Goal: Information Seeking & Learning: Learn about a topic

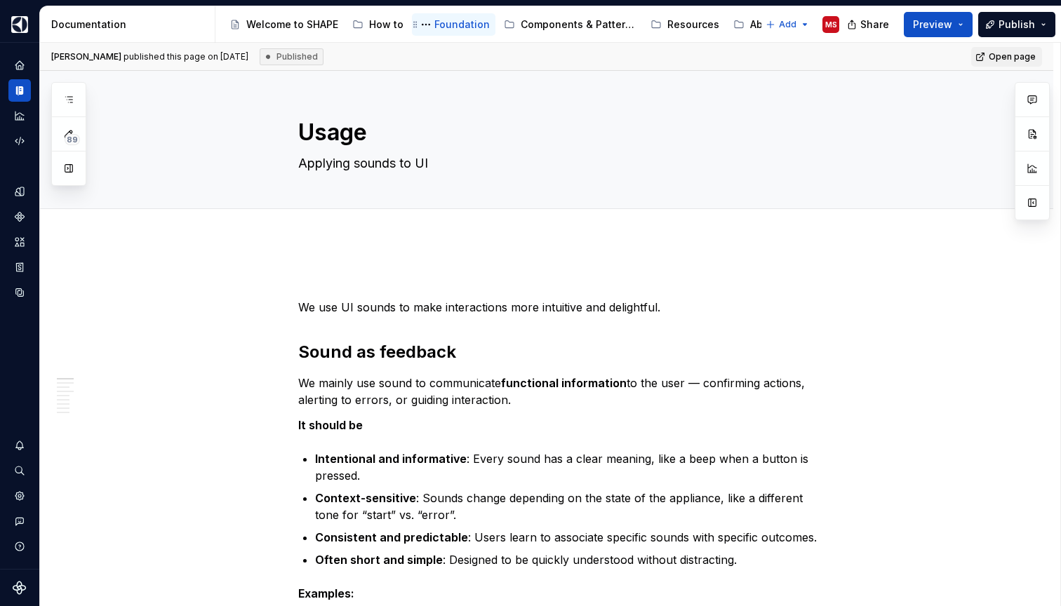
click at [445, 22] on div "Foundation" at bounding box center [461, 25] width 55 height 14
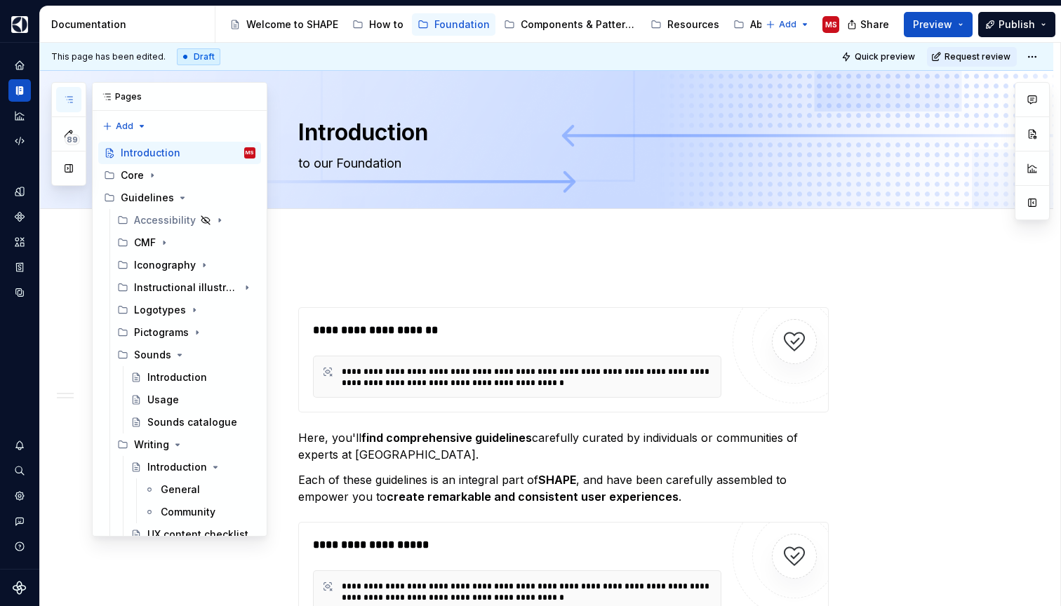
click at [70, 103] on icon "button" at bounding box center [68, 99] width 11 height 11
click at [162, 220] on div "Accessibility" at bounding box center [159, 220] width 50 height 14
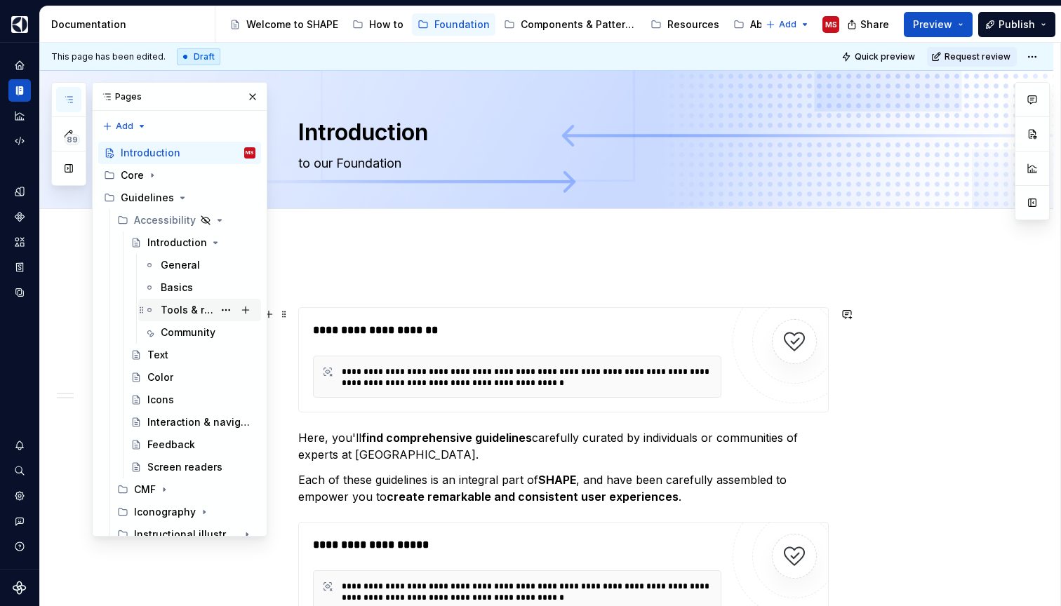
click at [178, 311] on div "Tools & resources" at bounding box center [187, 310] width 53 height 14
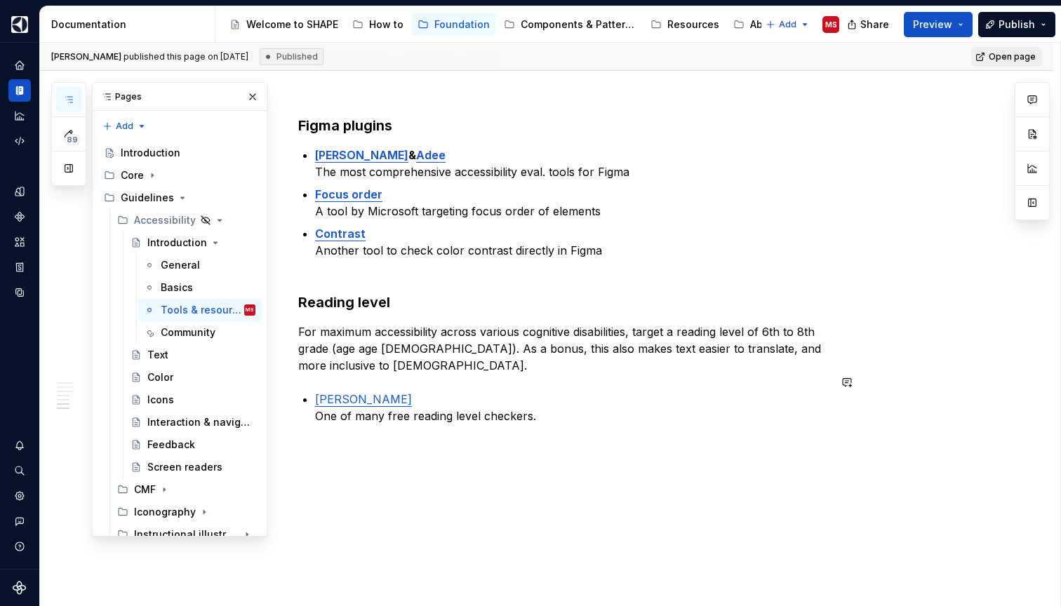
scroll to position [932, 0]
click at [194, 332] on div "Community" at bounding box center [187, 332] width 53 height 14
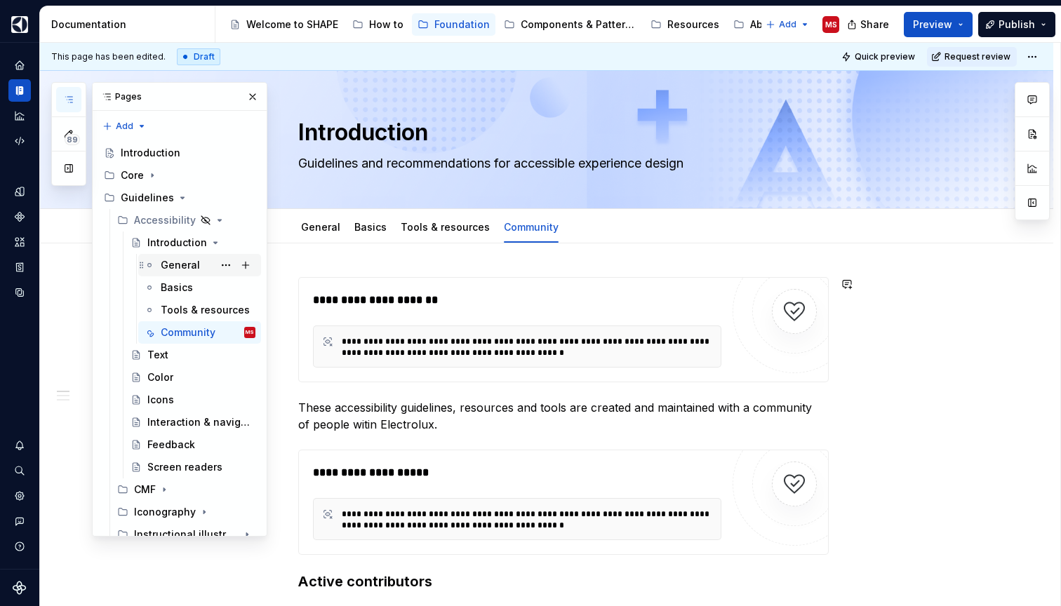
click at [184, 264] on div "General" at bounding box center [180, 265] width 39 height 14
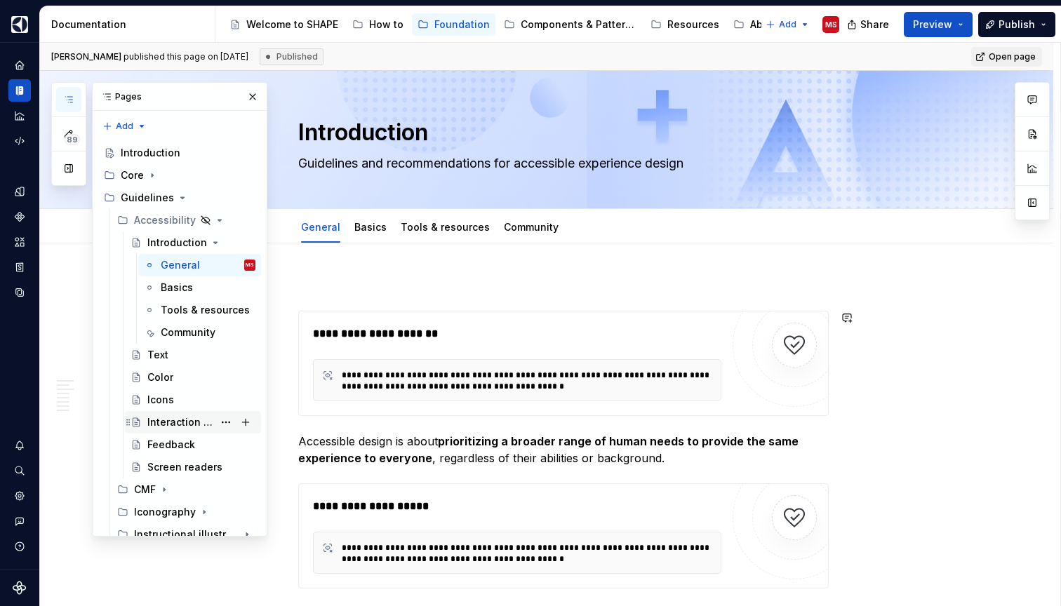
click at [175, 425] on div "Interaction & navigation" at bounding box center [180, 422] width 66 height 14
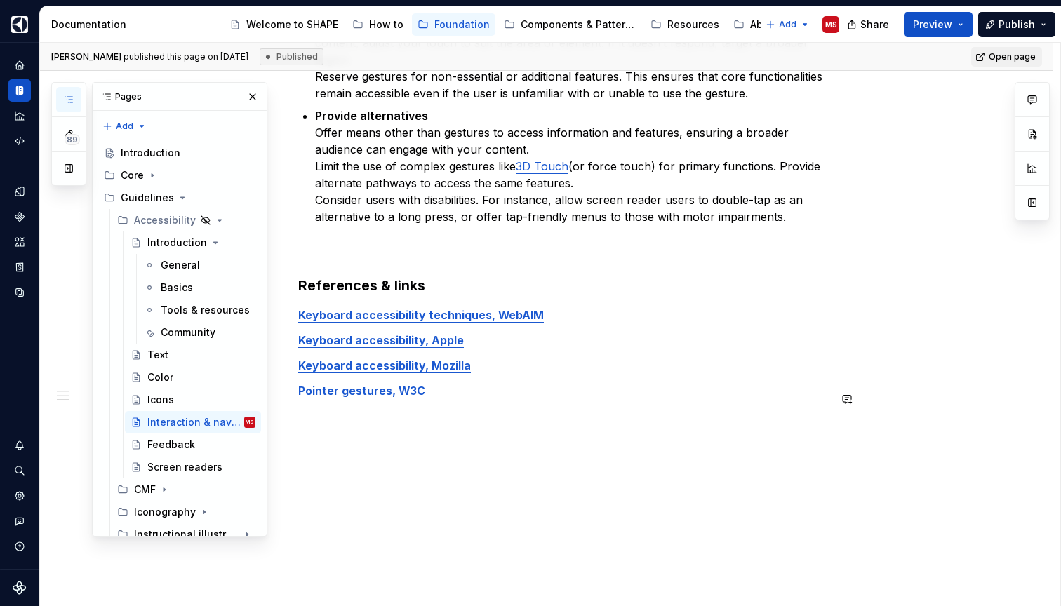
scroll to position [1977, 0]
click at [176, 442] on div "Feedback" at bounding box center [171, 445] width 48 height 14
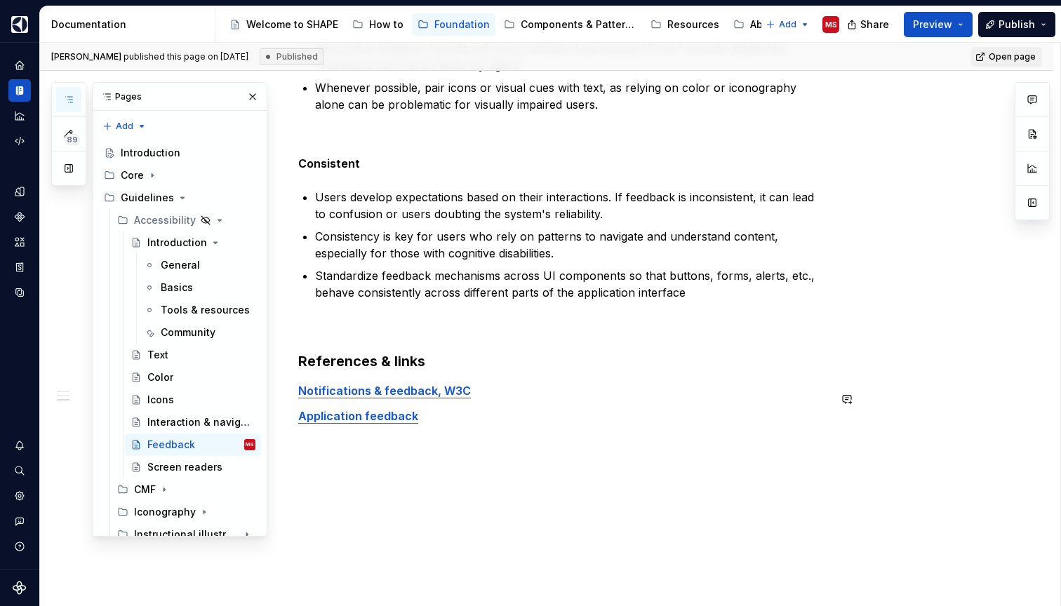
scroll to position [1364, 0]
click at [167, 402] on div "Icons" at bounding box center [160, 400] width 27 height 14
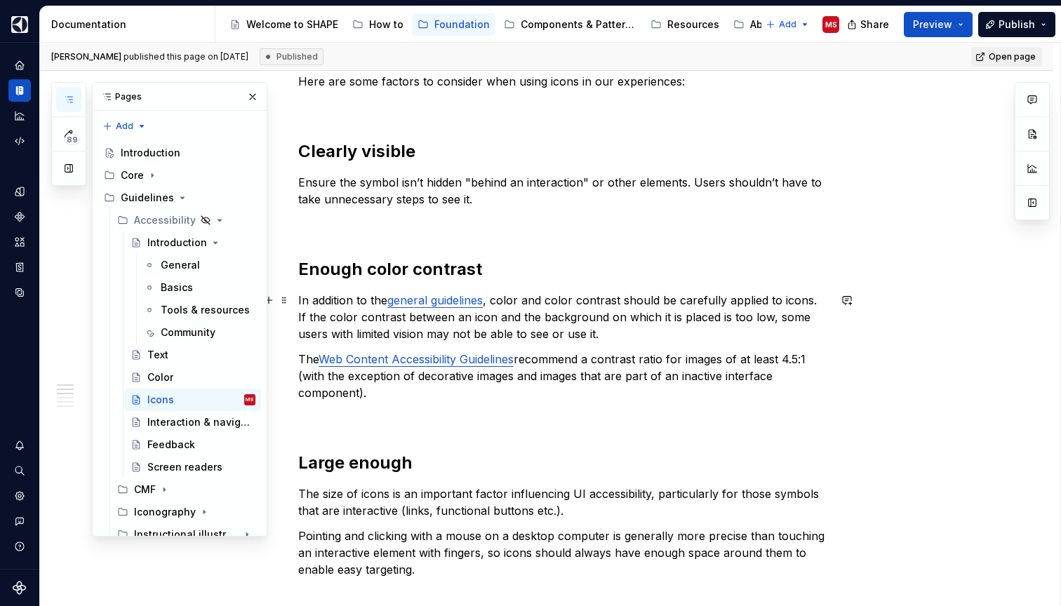
scroll to position [548, 0]
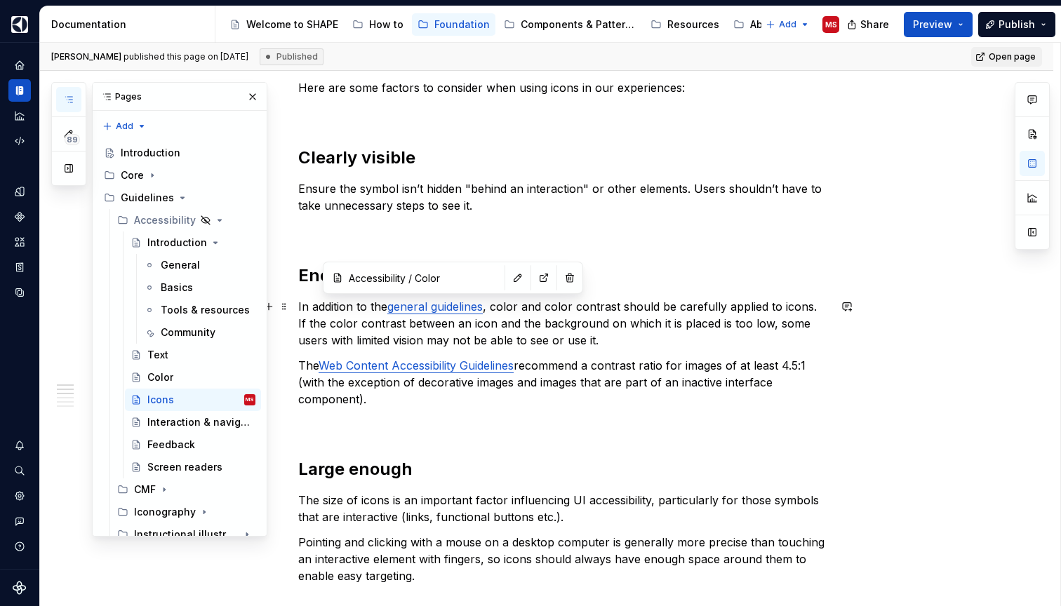
click at [455, 309] on link "general guidelines" at bounding box center [434, 307] width 95 height 14
click at [424, 278] on input "Accessibility / Color" at bounding box center [422, 277] width 159 height 25
click at [163, 379] on div "Color" at bounding box center [160, 377] width 26 height 14
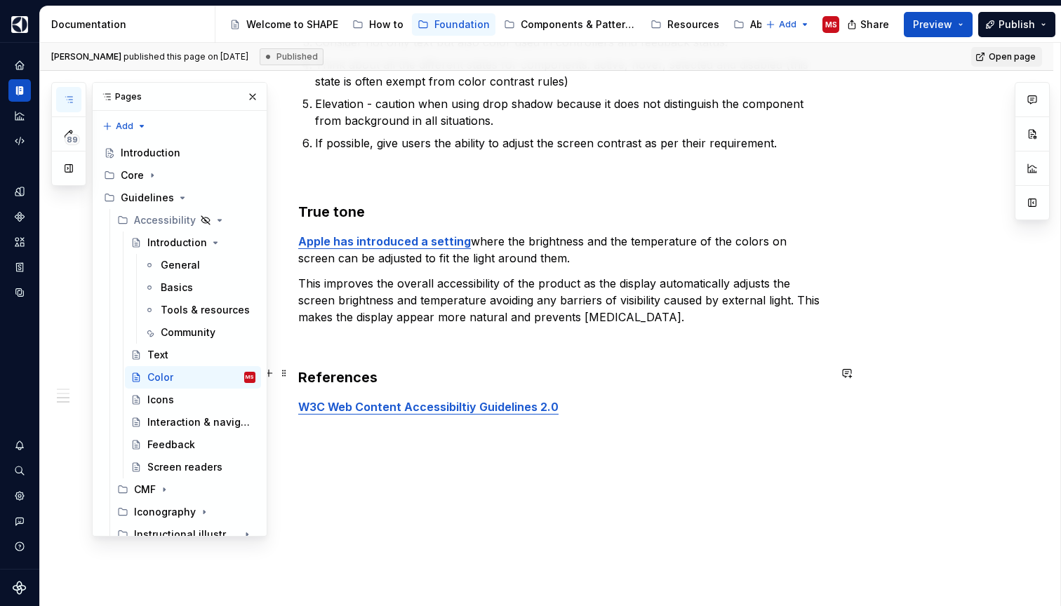
scroll to position [1700, 0]
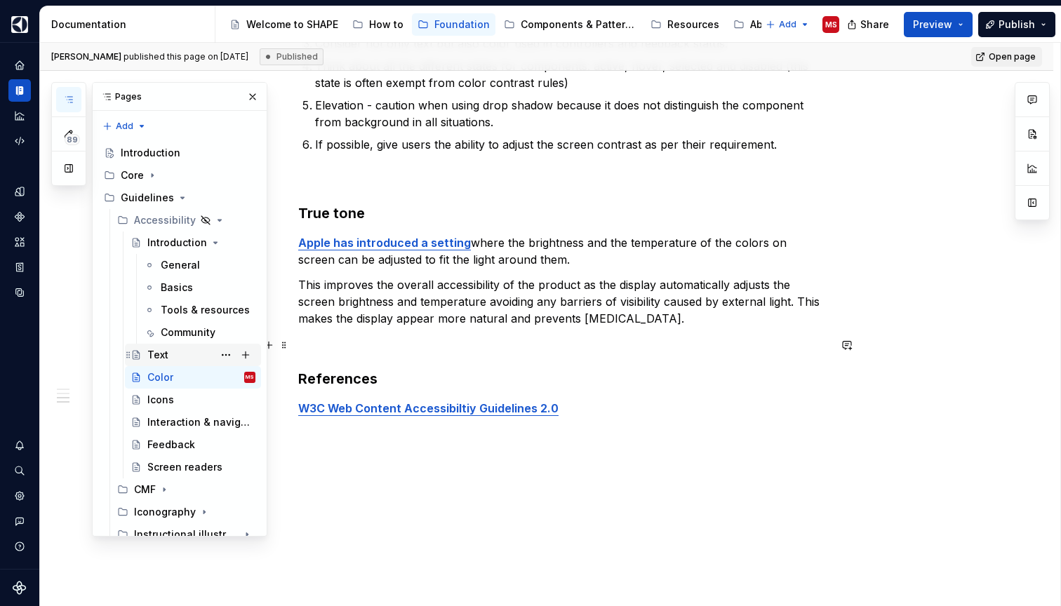
click at [159, 352] on div "Text" at bounding box center [157, 355] width 21 height 14
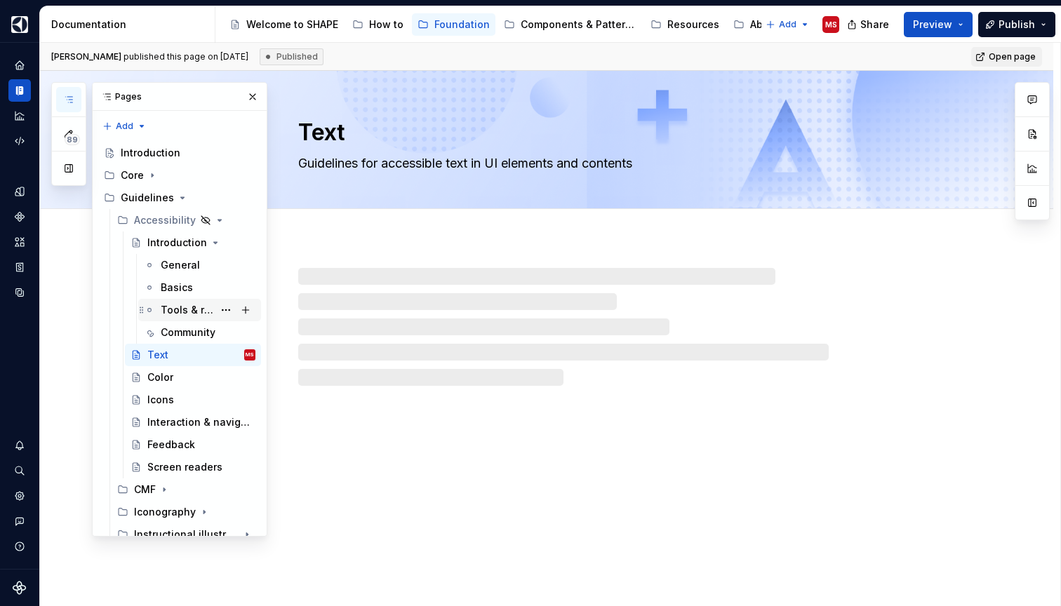
click at [183, 311] on div "Tools & resources" at bounding box center [187, 310] width 53 height 14
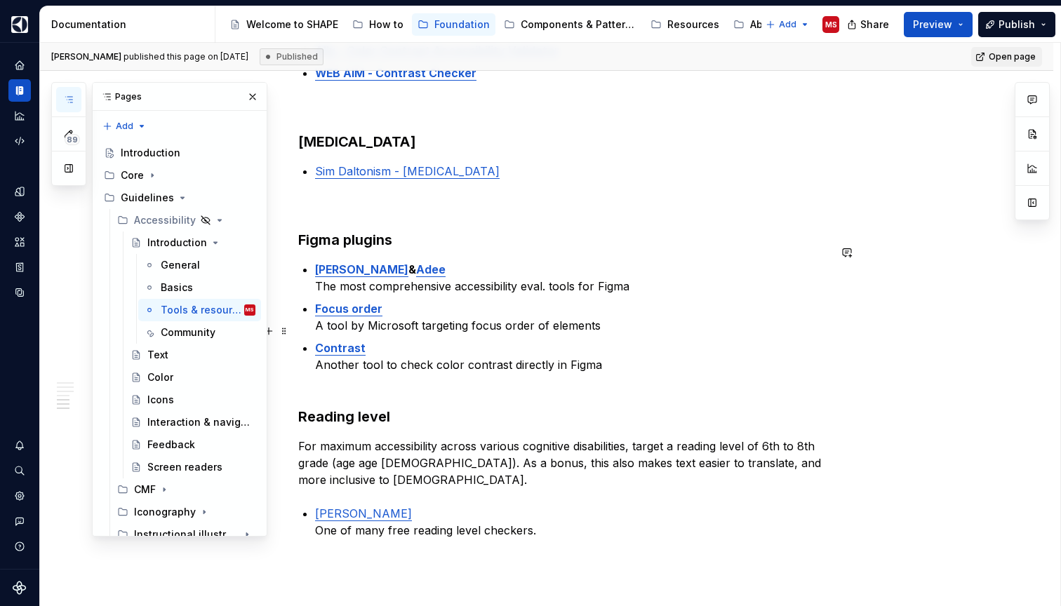
scroll to position [821, 0]
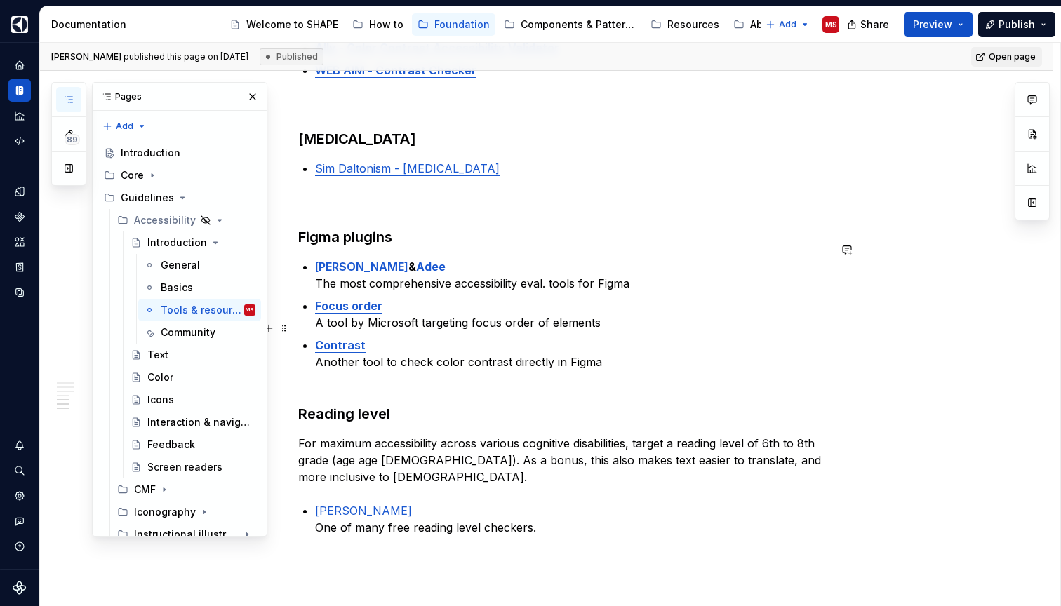
type textarea "*"
